Goal: Check status: Check status

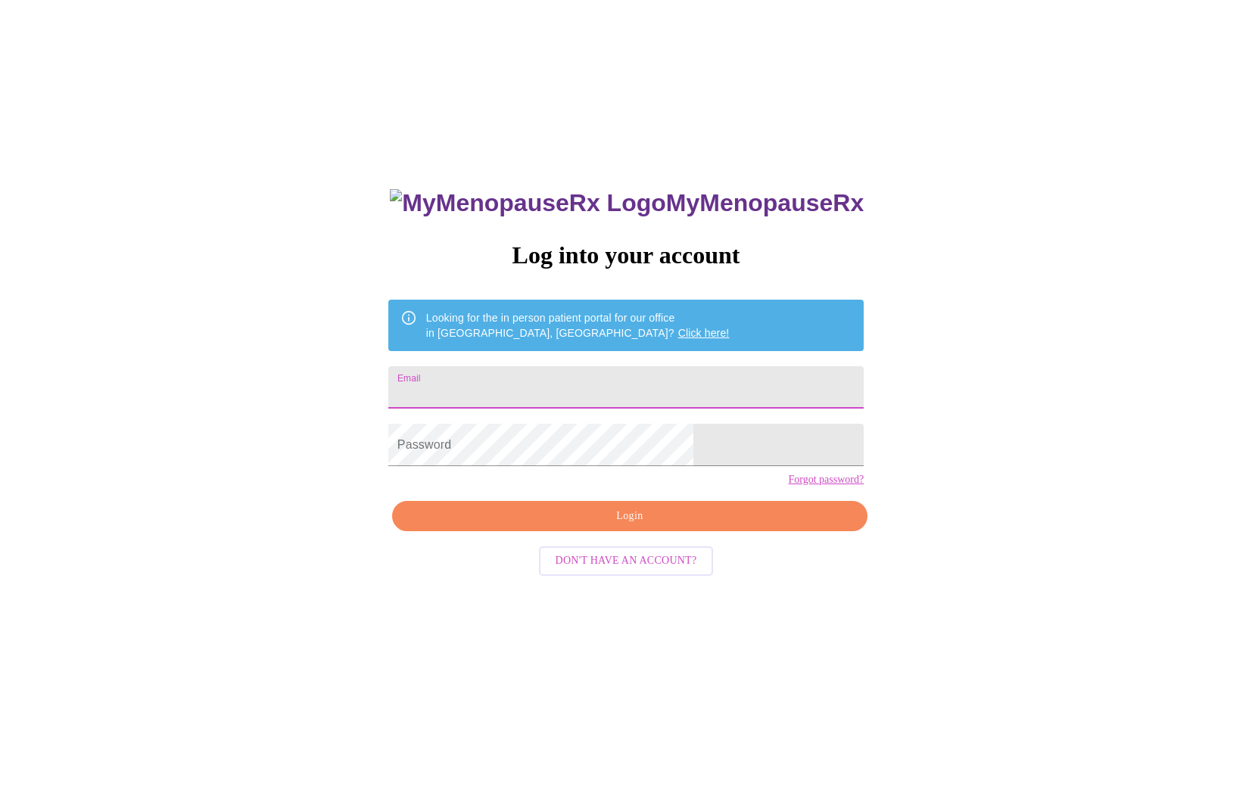
click at [574, 382] on input "Email" at bounding box center [625, 387] width 475 height 42
type input "[PERSON_NAME][EMAIL_ADDRESS][PERSON_NAME][DOMAIN_NAME]"
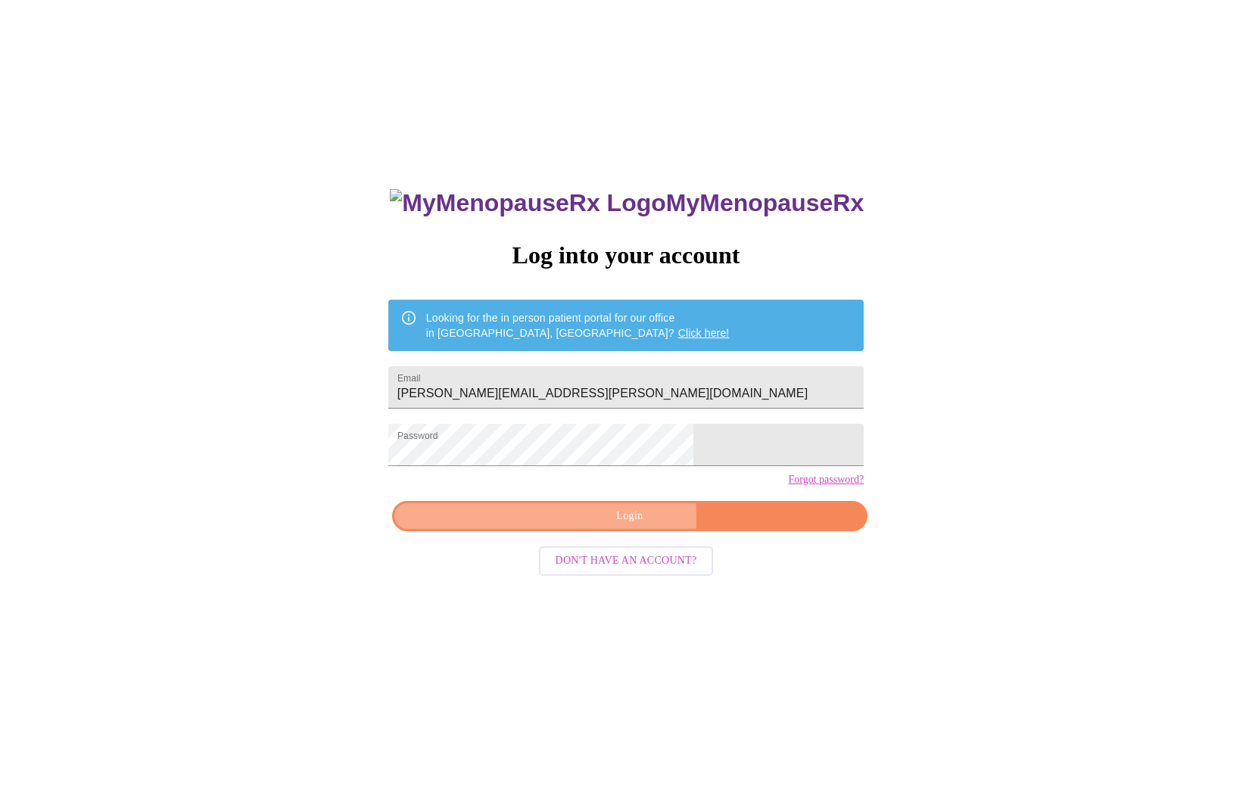
click at [580, 526] on span "Login" at bounding box center [630, 516] width 441 height 19
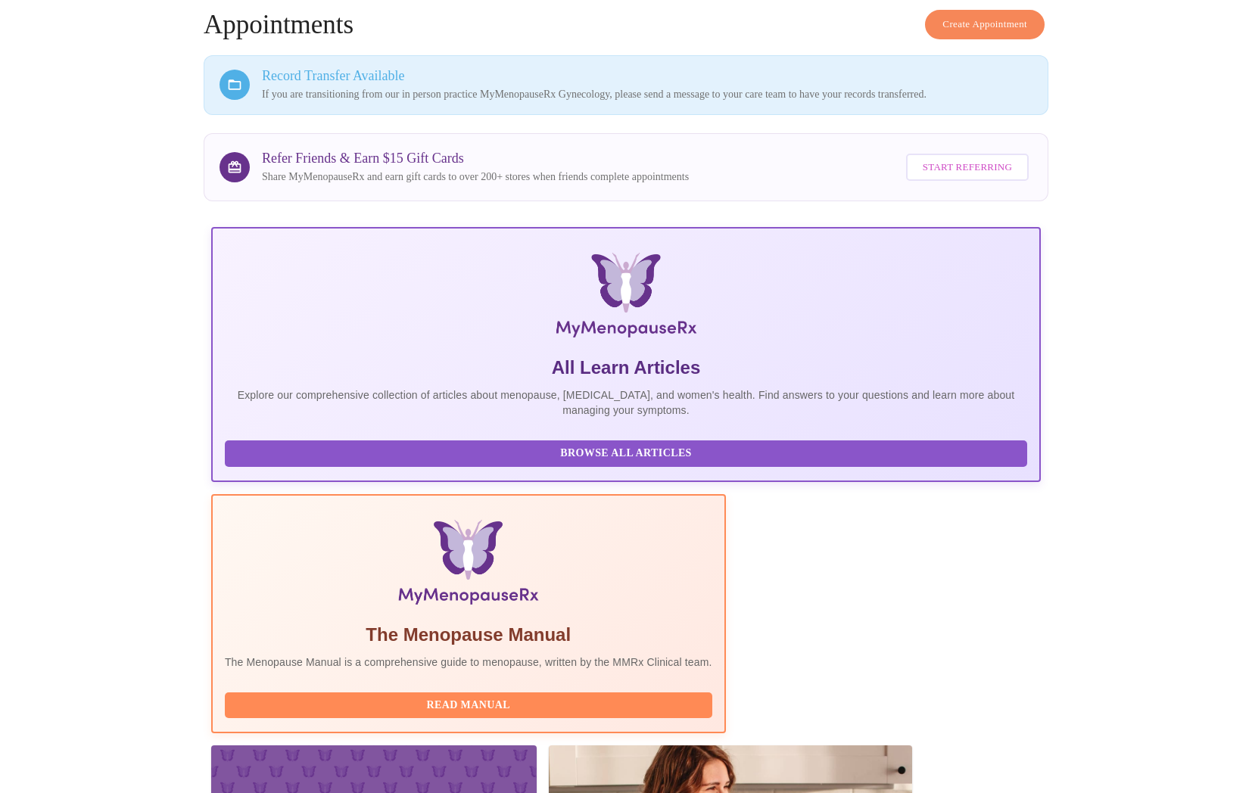
scroll to position [114, 0]
